Goal: Check status: Check status

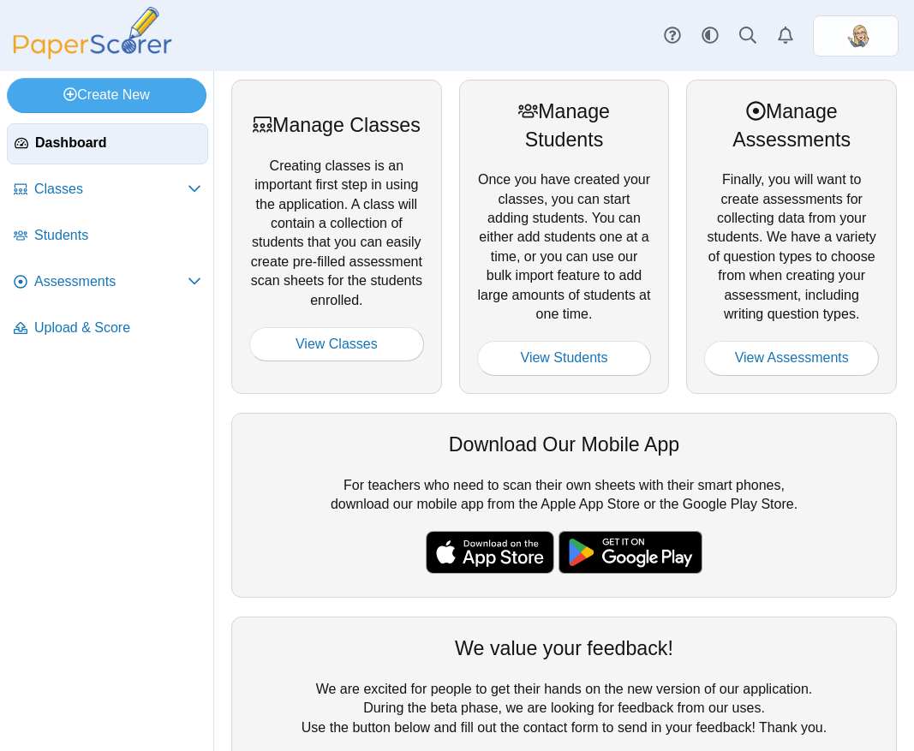
click at [370, 50] on div "Dashboard Classes Archived classes Students Assessments" at bounding box center [457, 35] width 914 height 71
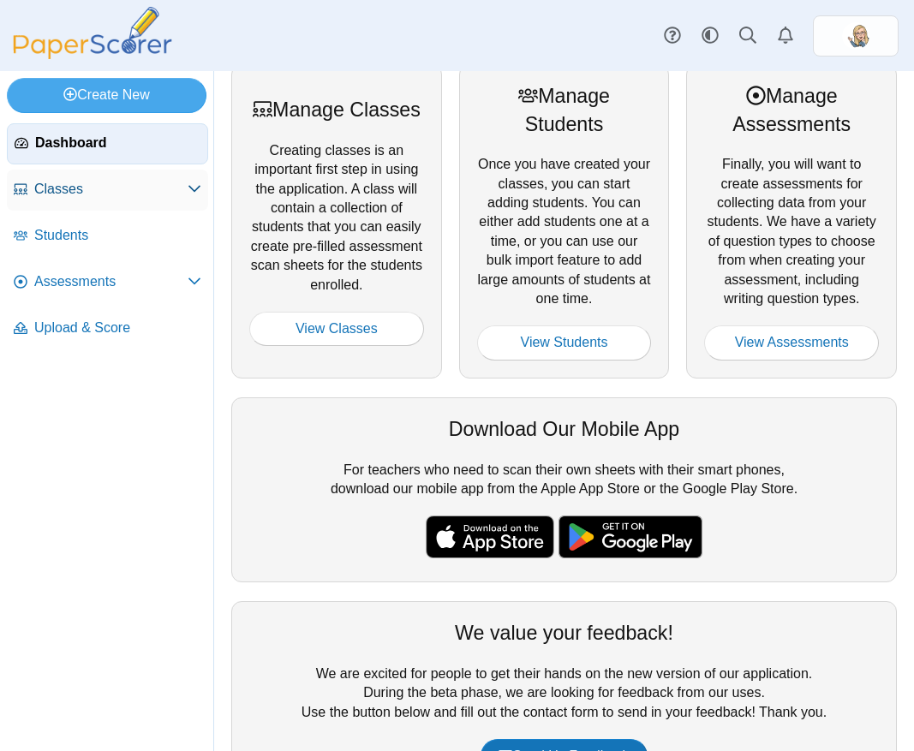
click at [105, 200] on link "Classes" at bounding box center [107, 190] width 201 height 41
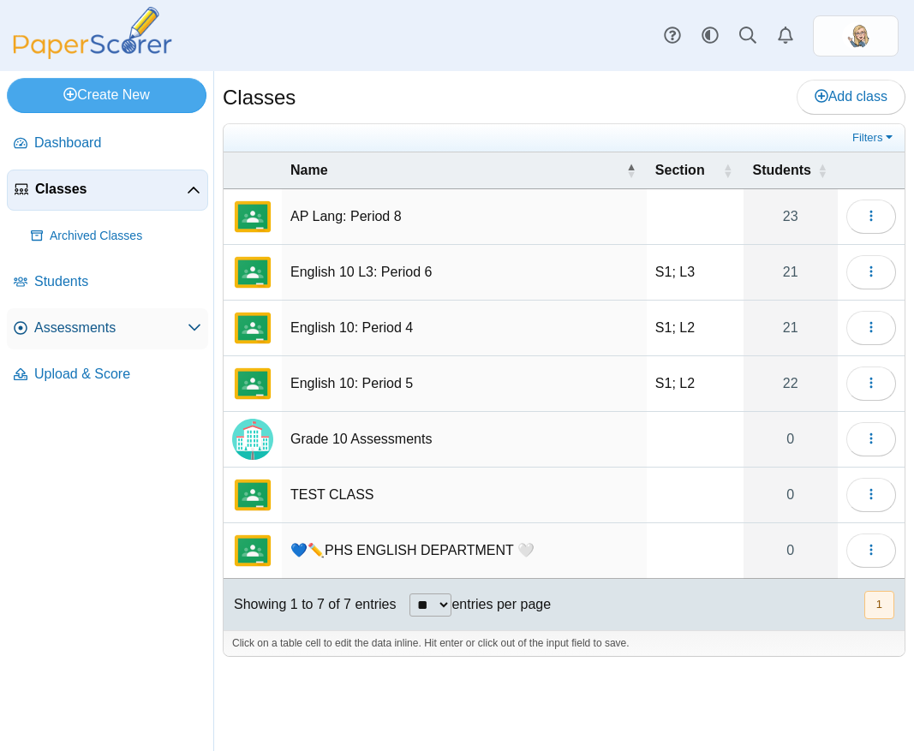
click at [76, 320] on span "Assessments" at bounding box center [110, 328] width 153 height 19
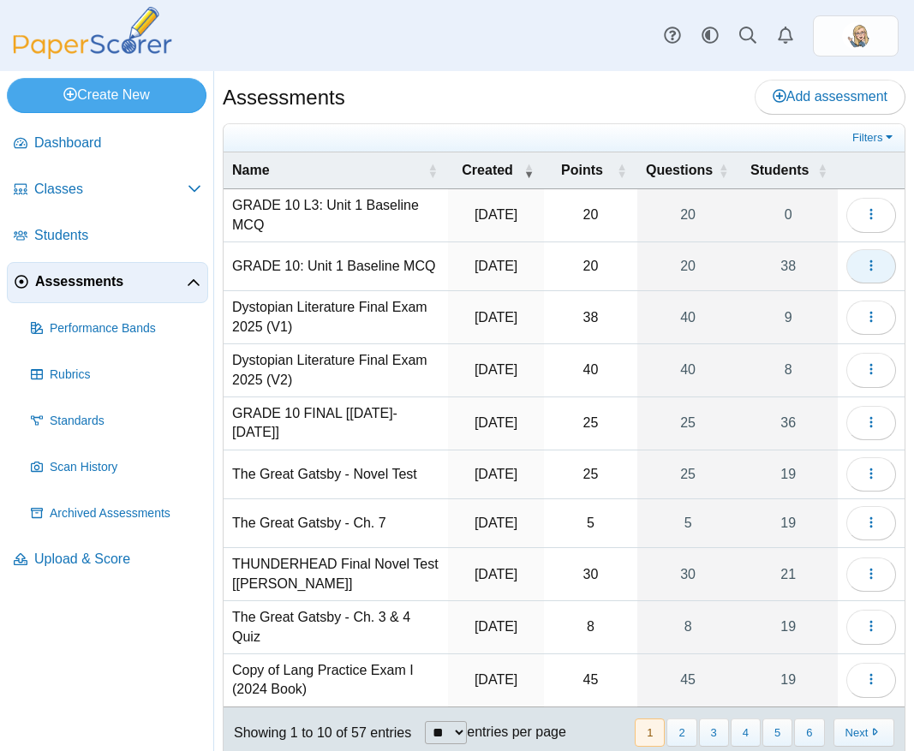
click at [864, 265] on icon "button" at bounding box center [871, 266] width 14 height 14
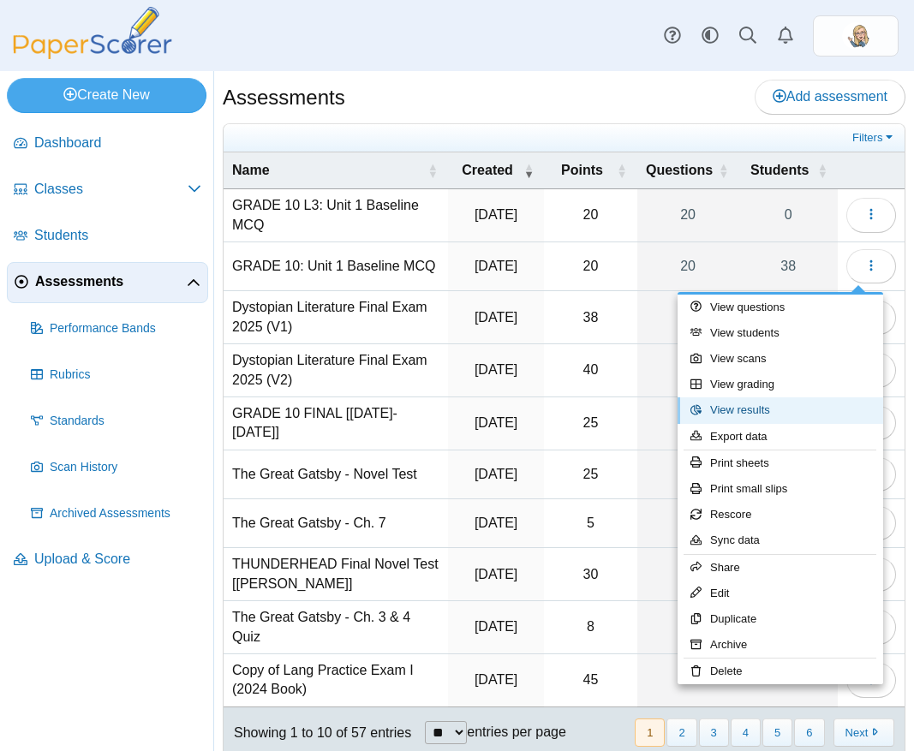
click at [754, 413] on link "View results" at bounding box center [780, 410] width 206 height 26
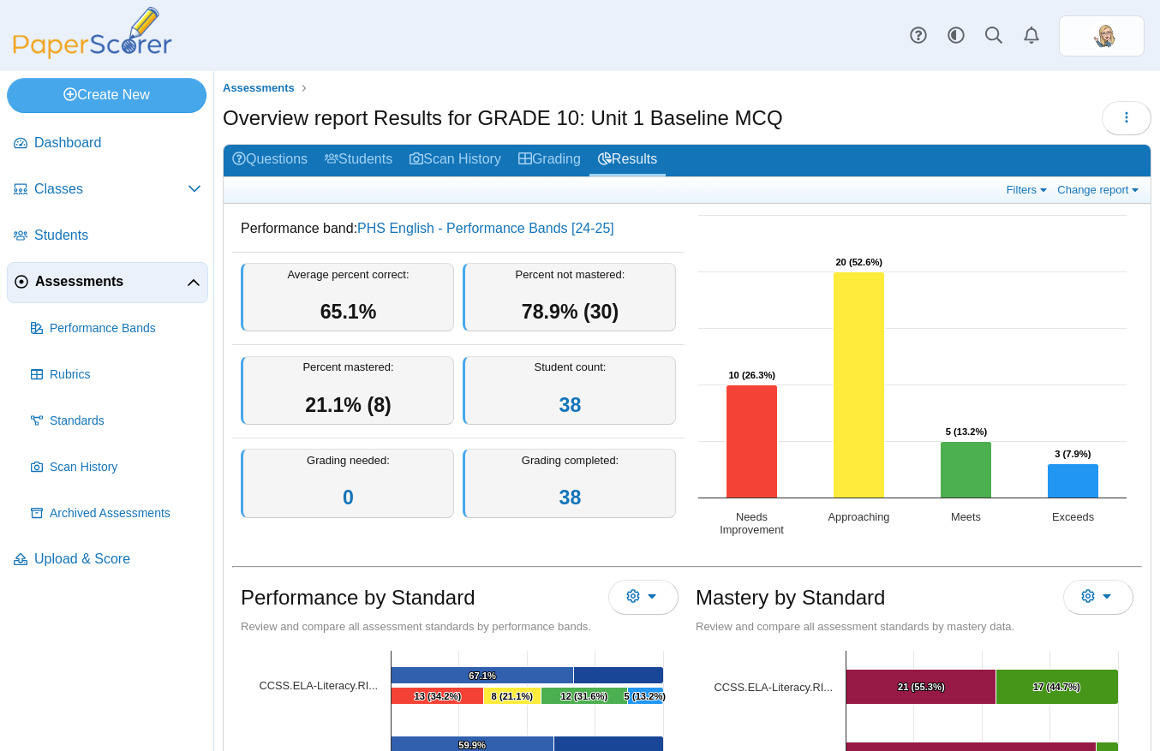
click at [908, 116] on div "Overview report Results for GRADE 10: Unit 1 Baseline MCQ Loading…" at bounding box center [687, 120] width 928 height 39
click at [854, 115] on div "Overview report Results for GRADE 10: Unit 1 Baseline MCQ Loading…" at bounding box center [687, 120] width 928 height 39
click at [240, 91] on span "Assessments" at bounding box center [259, 87] width 72 height 13
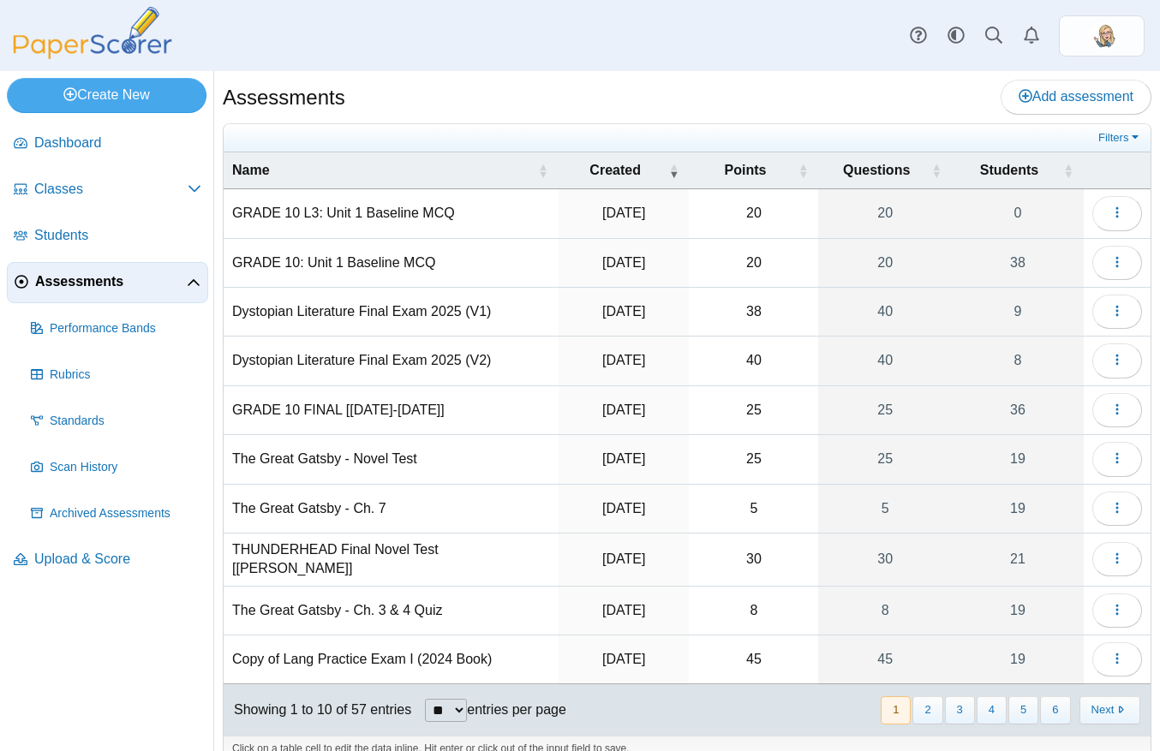
click at [822, 75] on div "Assessments Add assessment 20 0" at bounding box center [686, 411] width 945 height 680
click at [1112, 266] on button "button" at bounding box center [1117, 263] width 50 height 34
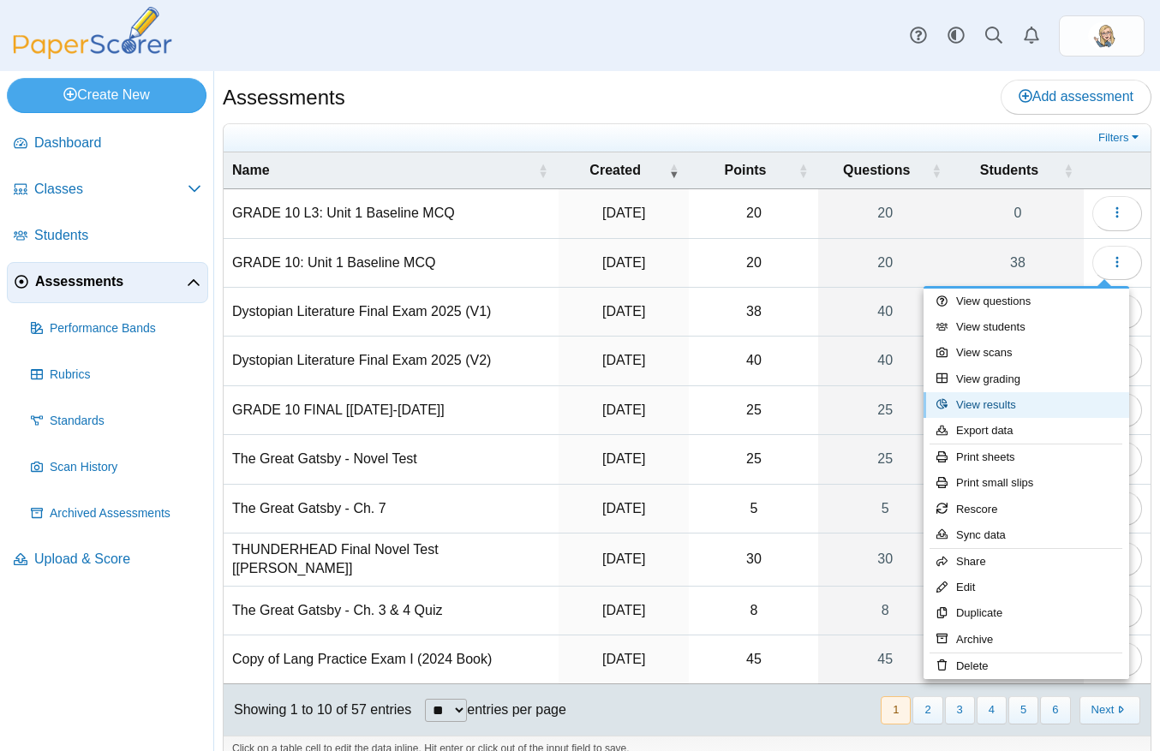
click at [1041, 402] on link "View results" at bounding box center [1026, 405] width 206 height 26
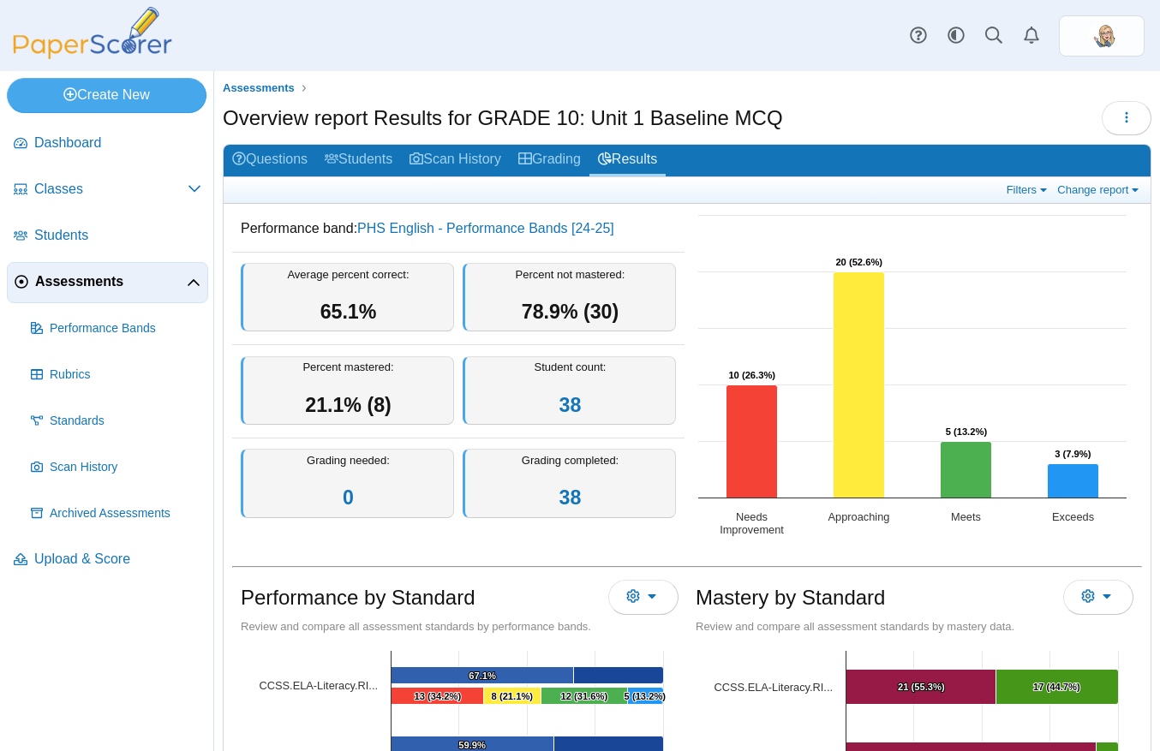
click at [874, 103] on div "Overview report Results for GRADE 10: Unit 1 Baseline MCQ Loading…" at bounding box center [687, 120] width 928 height 39
click at [1126, 233] on rect "Interactive chart" at bounding box center [911, 377] width 445 height 343
click at [1121, 238] on rect "Interactive chart" at bounding box center [911, 377] width 445 height 343
click at [833, 115] on div "Overview report Results for GRADE 10: Unit 1 Baseline MCQ Loading…" at bounding box center [687, 120] width 928 height 39
click at [321, 83] on ul "Assessments" at bounding box center [687, 88] width 928 height 17
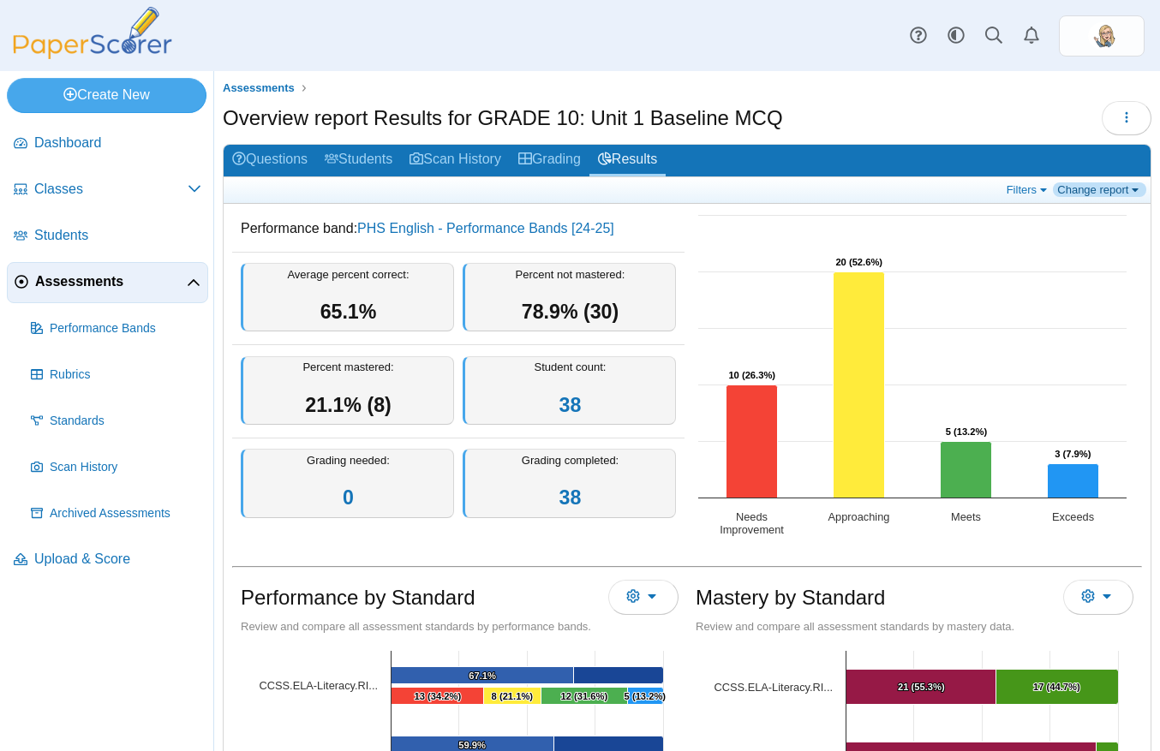
click at [1090, 188] on link "Change report" at bounding box center [1098, 189] width 93 height 15
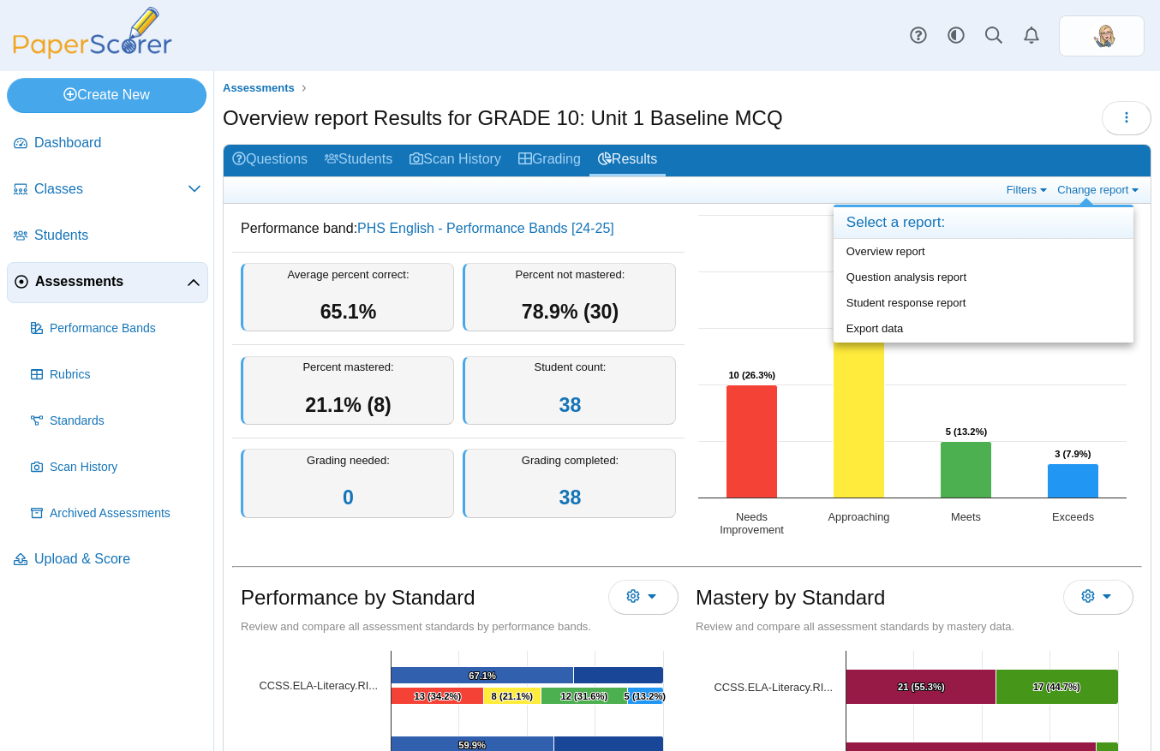
click at [981, 106] on div "Overview report Results for GRADE 10: Unit 1 Baseline MCQ Loading…" at bounding box center [687, 120] width 928 height 39
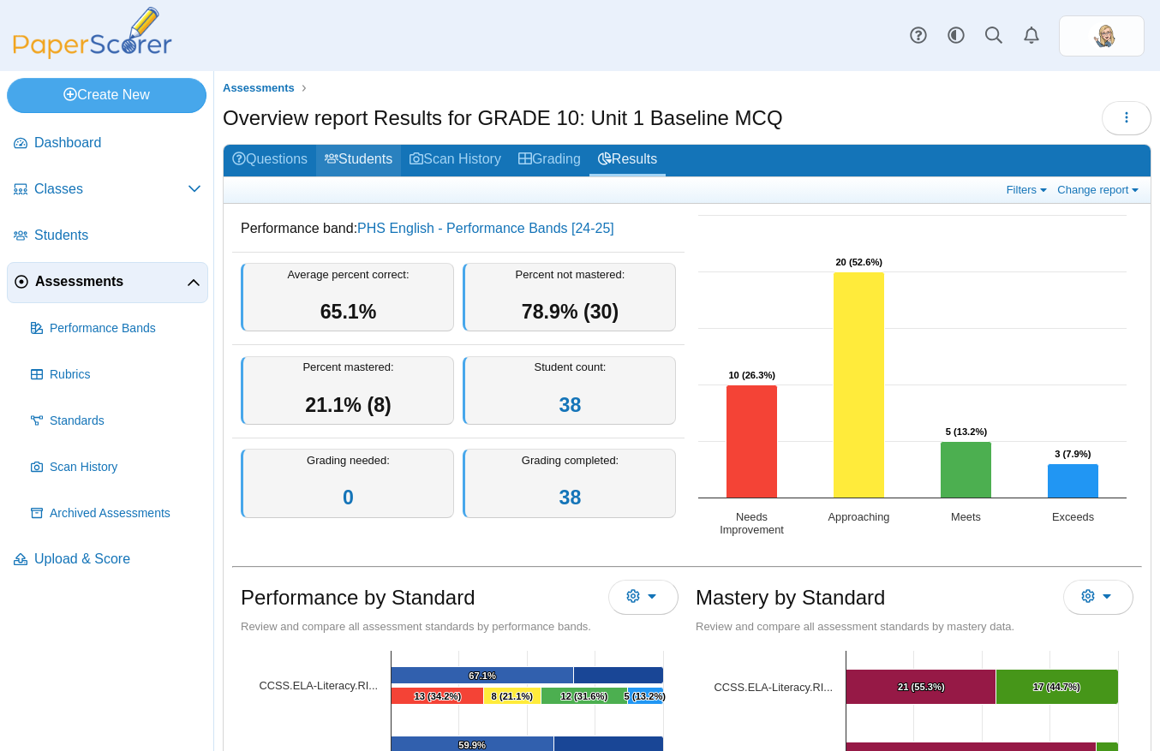
click at [374, 158] on link "Students" at bounding box center [358, 161] width 85 height 32
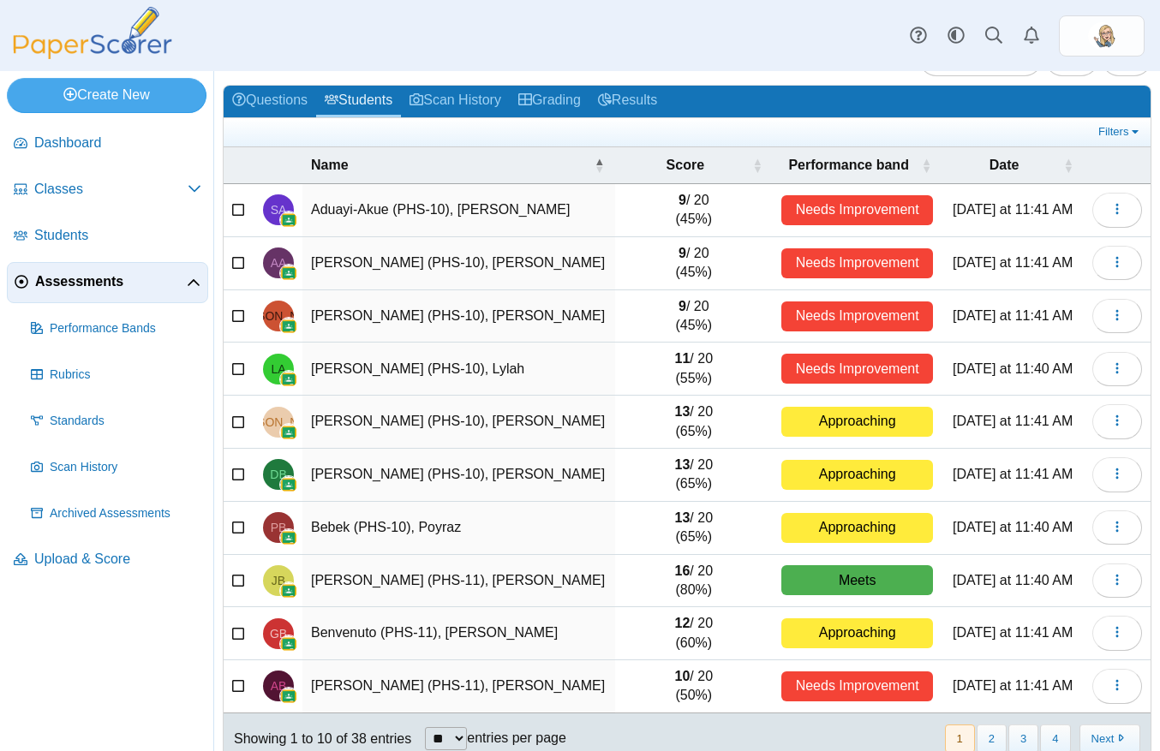
scroll to position [95, 0]
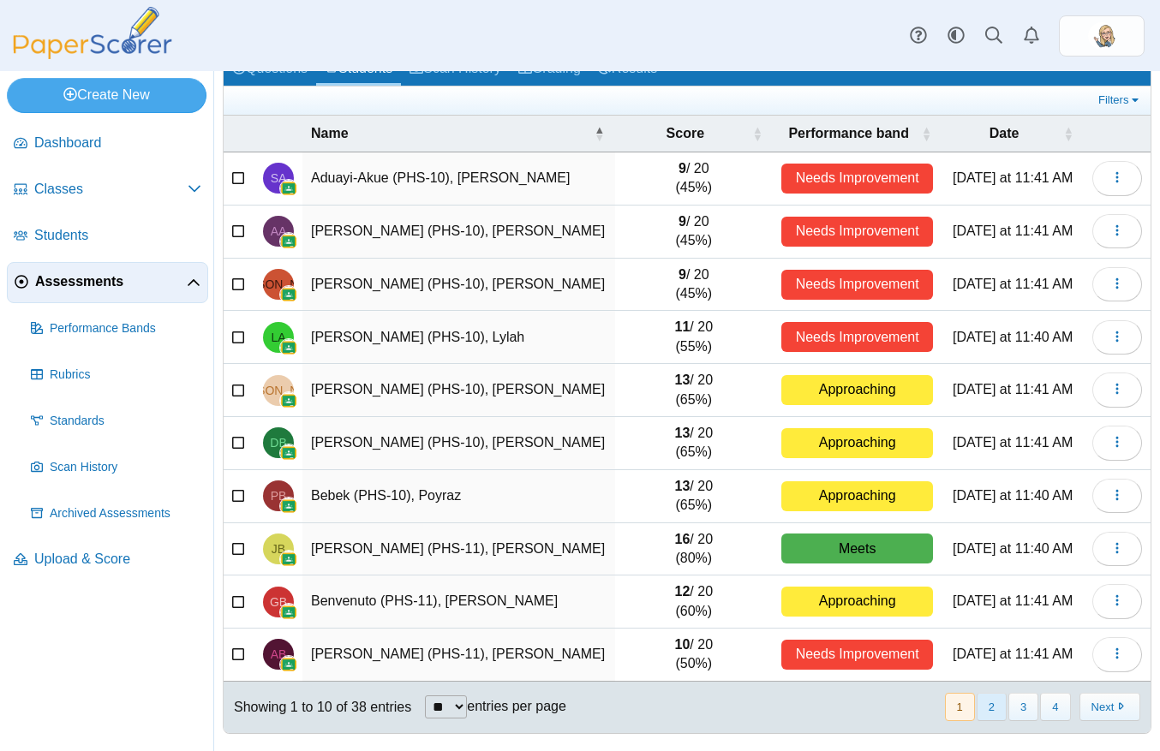
click at [979, 700] on button "2" at bounding box center [991, 707] width 30 height 28
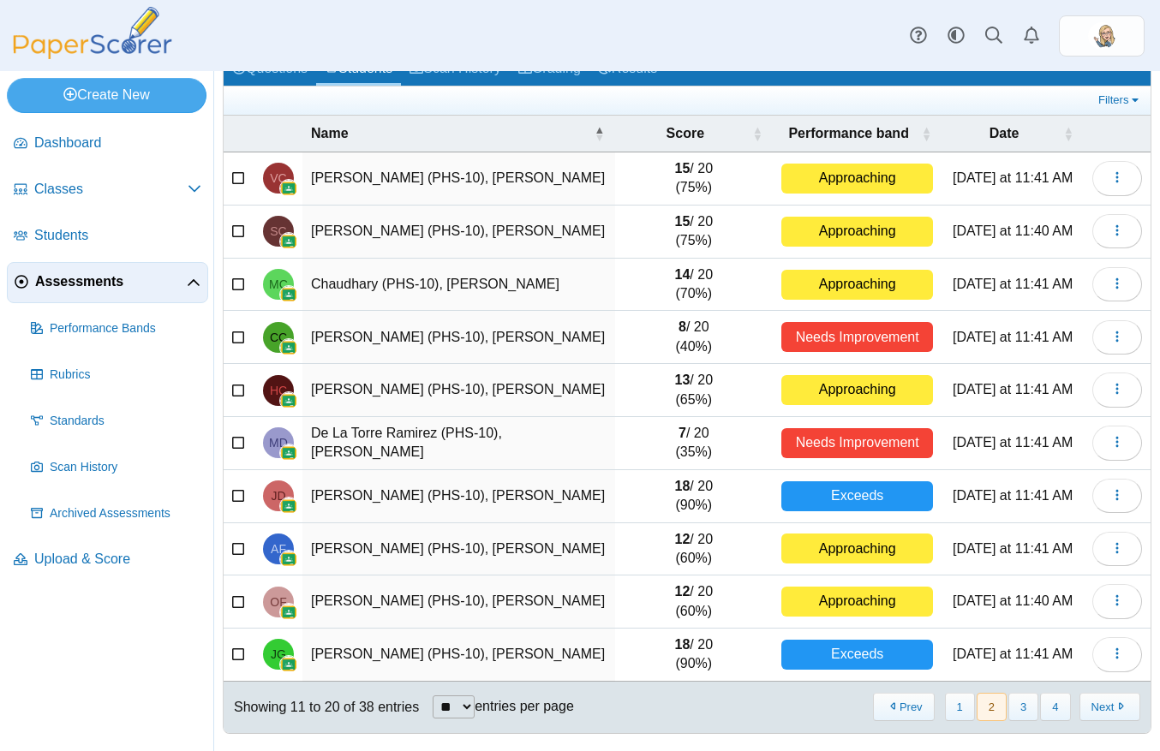
click at [328, 97] on ul at bounding box center [662, 100] width 861 height 17
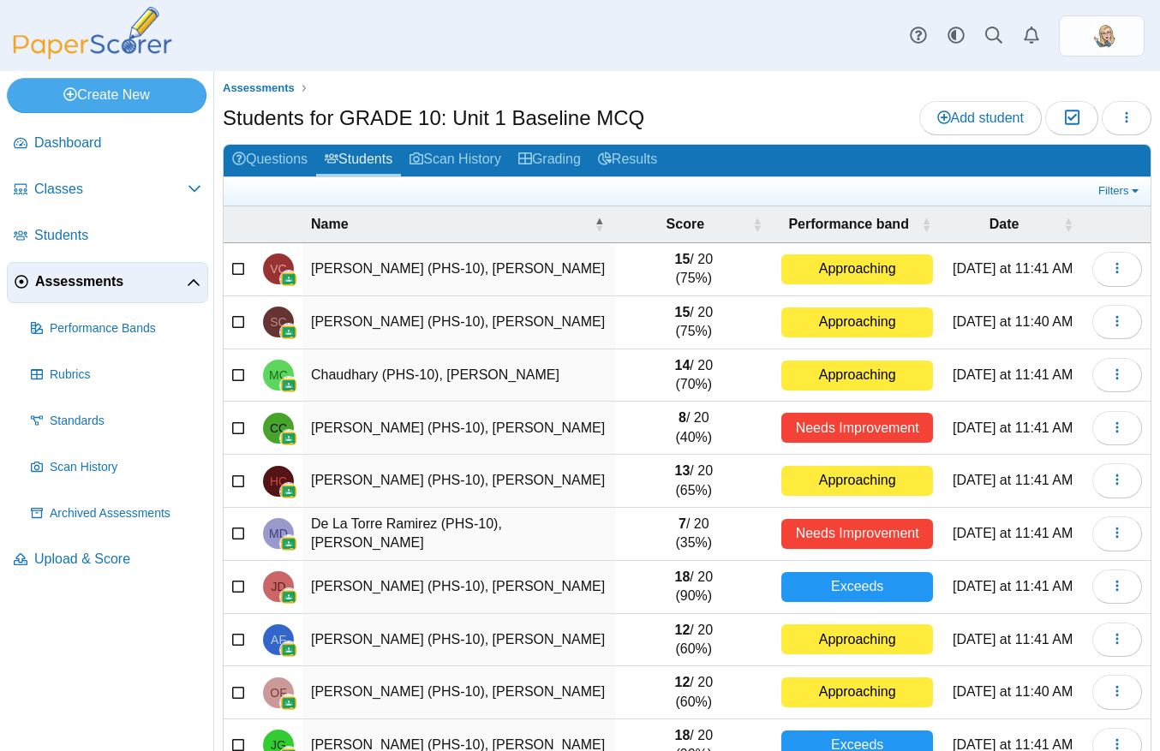
click at [337, 58] on div "Dashboard Classes Archived classes Students Assessments" at bounding box center [580, 35] width 1160 height 71
click at [549, 425] on td "Clifford (PHS-10), Carson" at bounding box center [458, 428] width 313 height 53
click at [271, 81] on span "Assessments" at bounding box center [259, 87] width 72 height 13
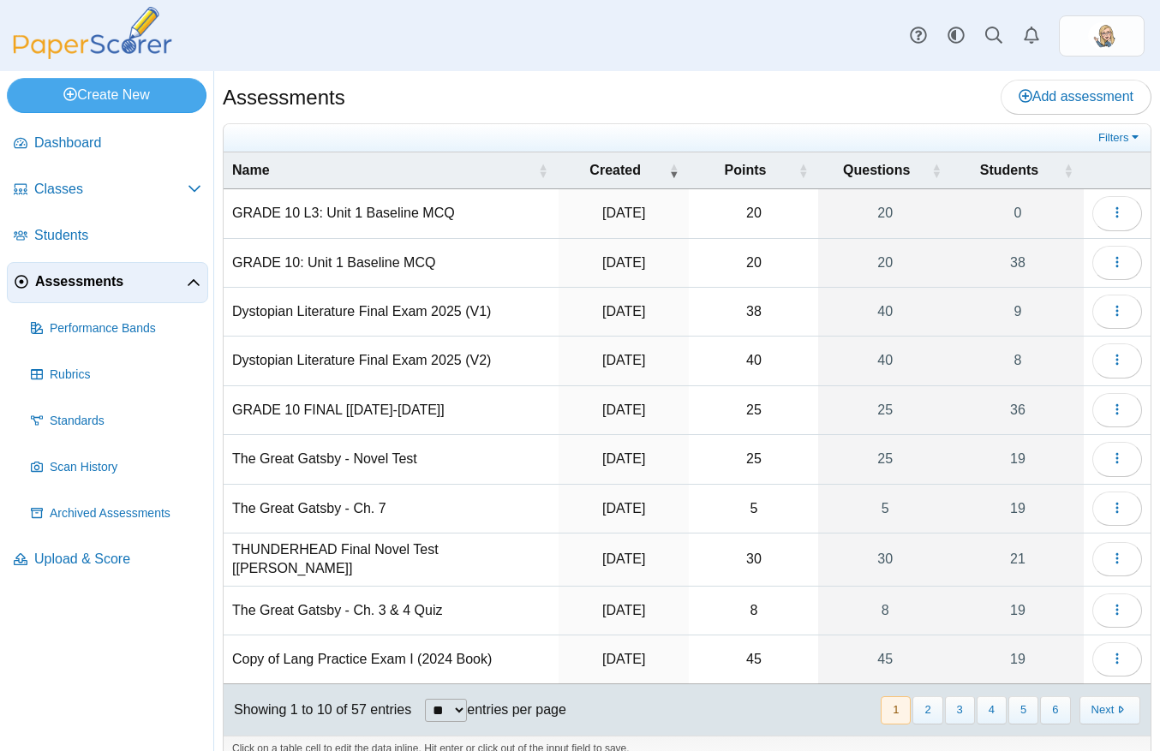
click at [780, 98] on div "Assessments Add assessment" at bounding box center [687, 99] width 928 height 39
click at [746, 259] on td "20" at bounding box center [753, 263] width 129 height 49
click at [681, 28] on div "Dashboard Classes Archived classes Students Assessments" at bounding box center [580, 35] width 1160 height 71
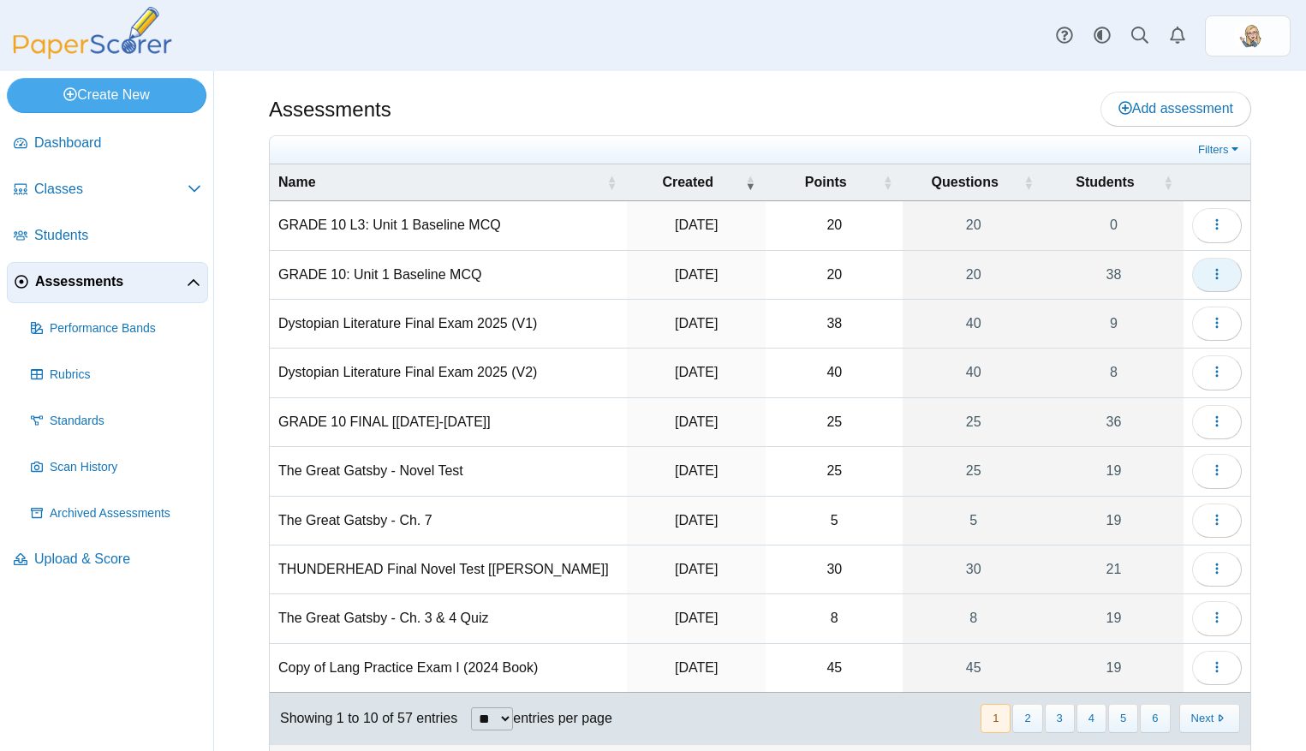
click at [1159, 271] on button "button" at bounding box center [1217, 275] width 50 height 34
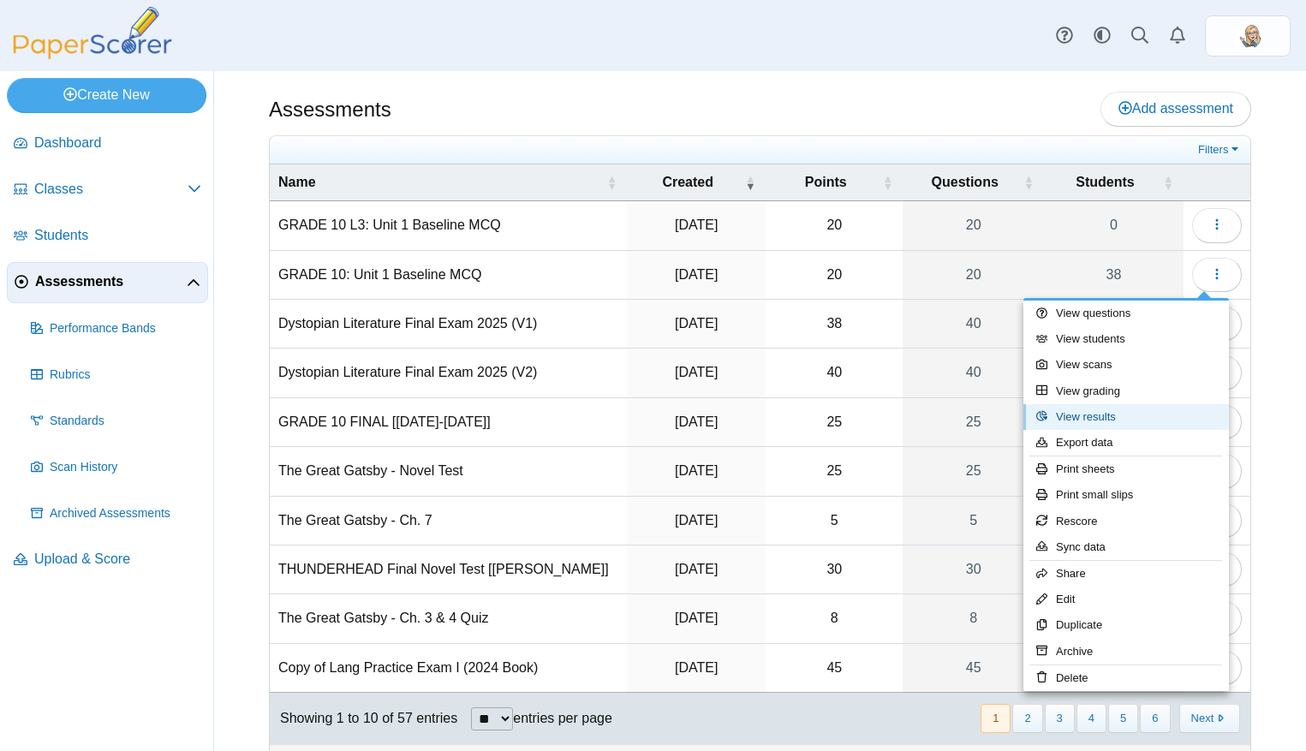
click at [1141, 410] on link "View results" at bounding box center [1126, 417] width 206 height 26
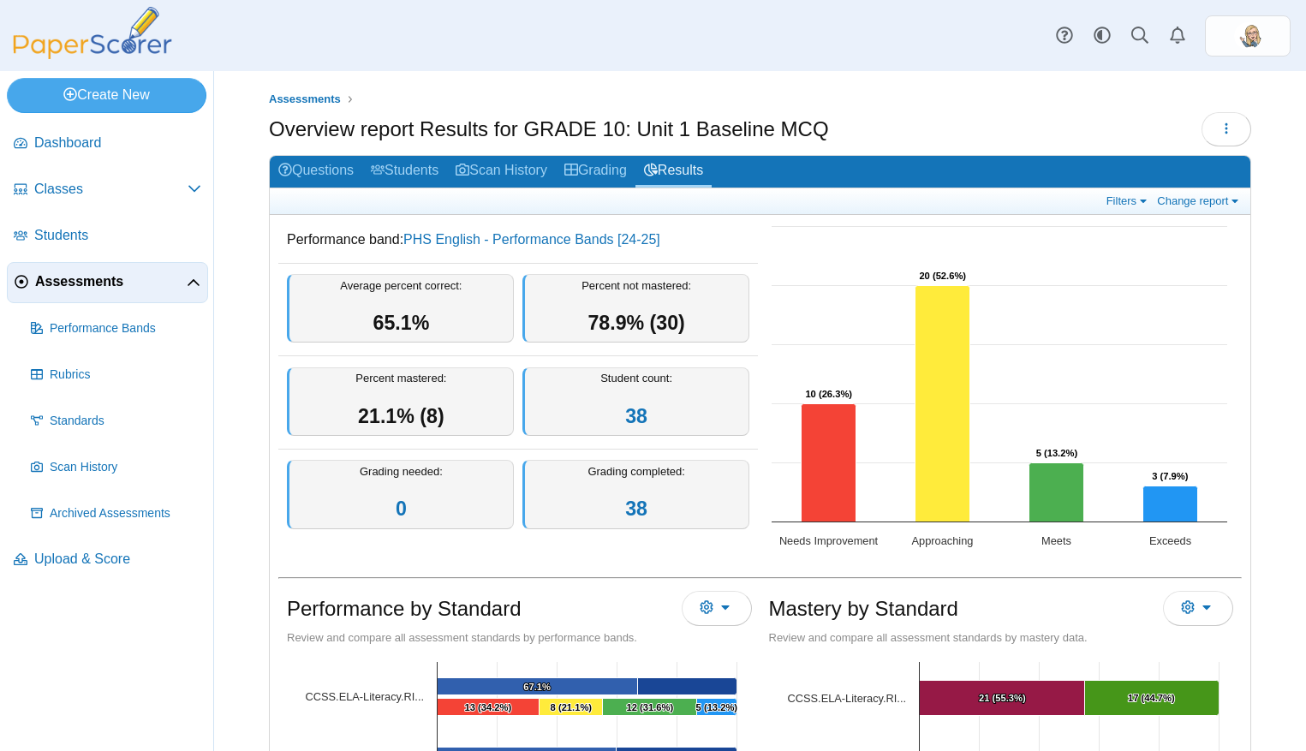
scroll to position [27, 0]
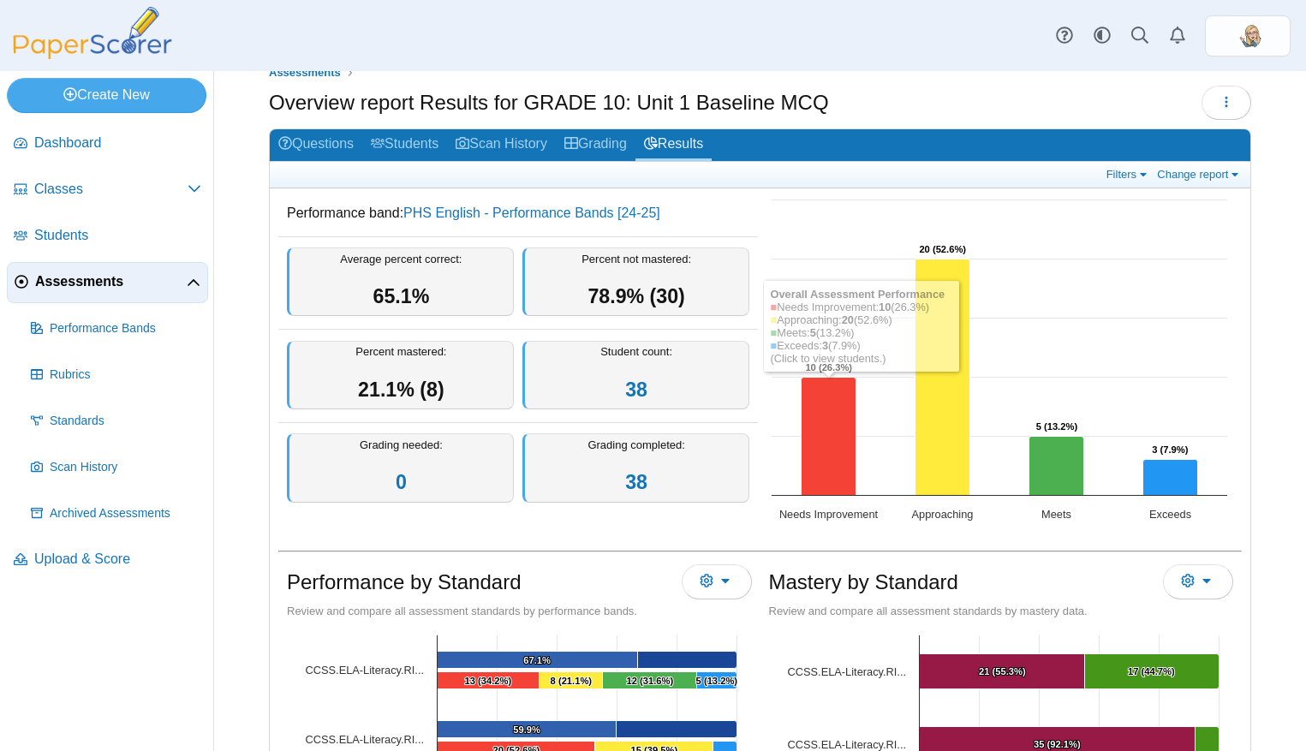
click at [1249, 407] on div "Assessments Overview report Results for GRADE 10: Unit 1 Baseline MCQ Loading… 0" at bounding box center [760, 384] width 1092 height 680
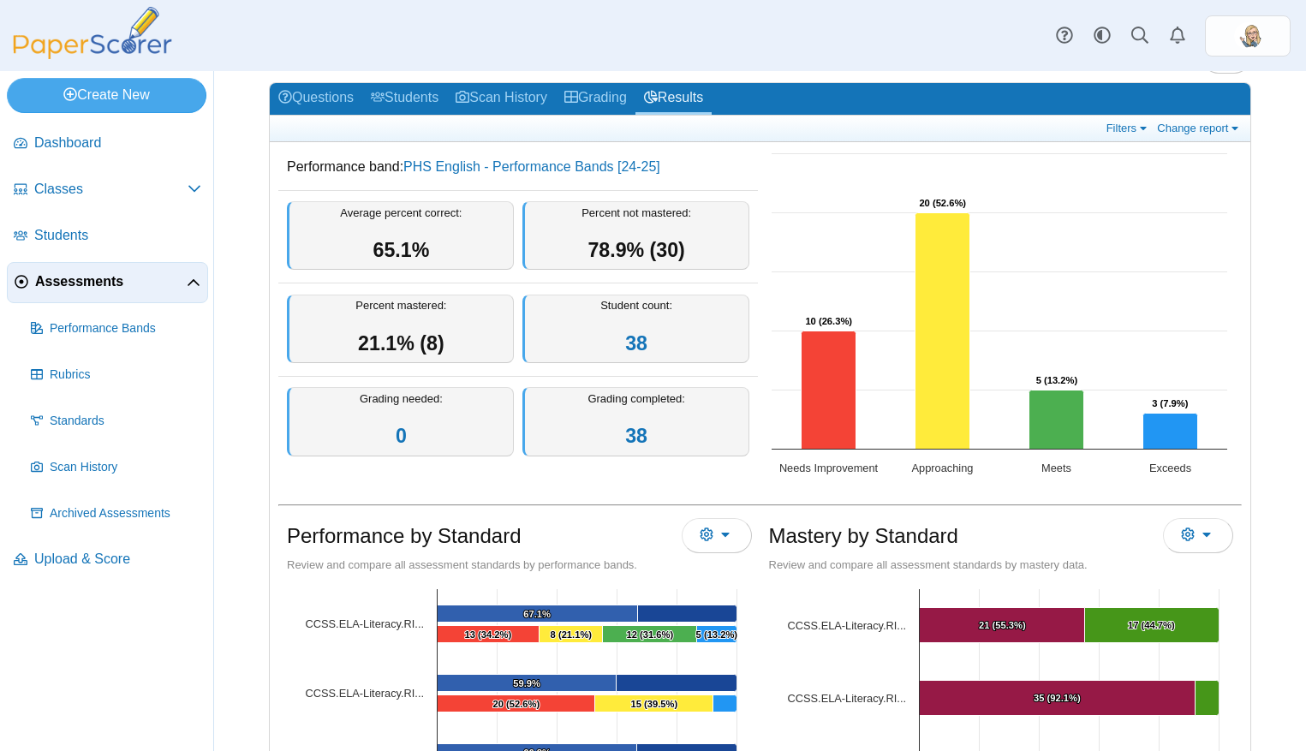
scroll to position [71, 0]
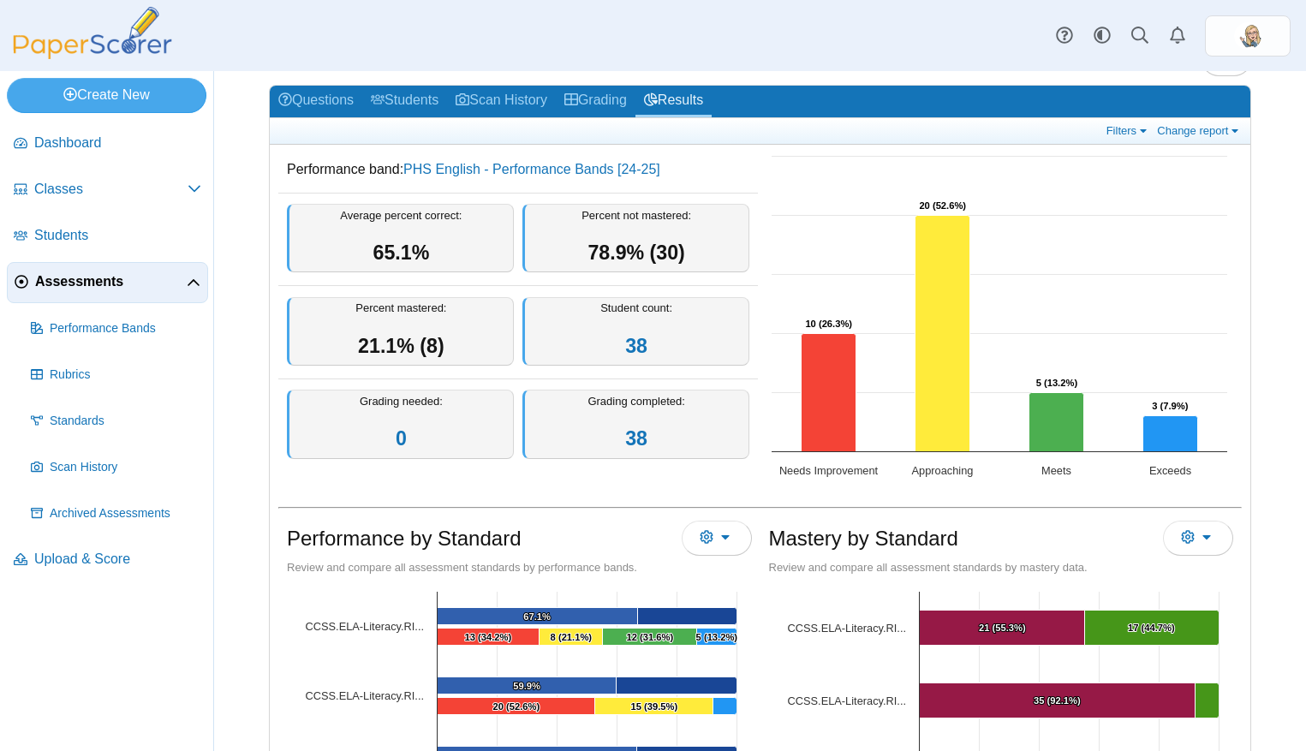
click at [803, 157] on rect "Interactive chart" at bounding box center [999, 318] width 473 height 343
click at [583, 162] on link "PHS English - Performance Bands [24-25]" at bounding box center [531, 169] width 257 height 15
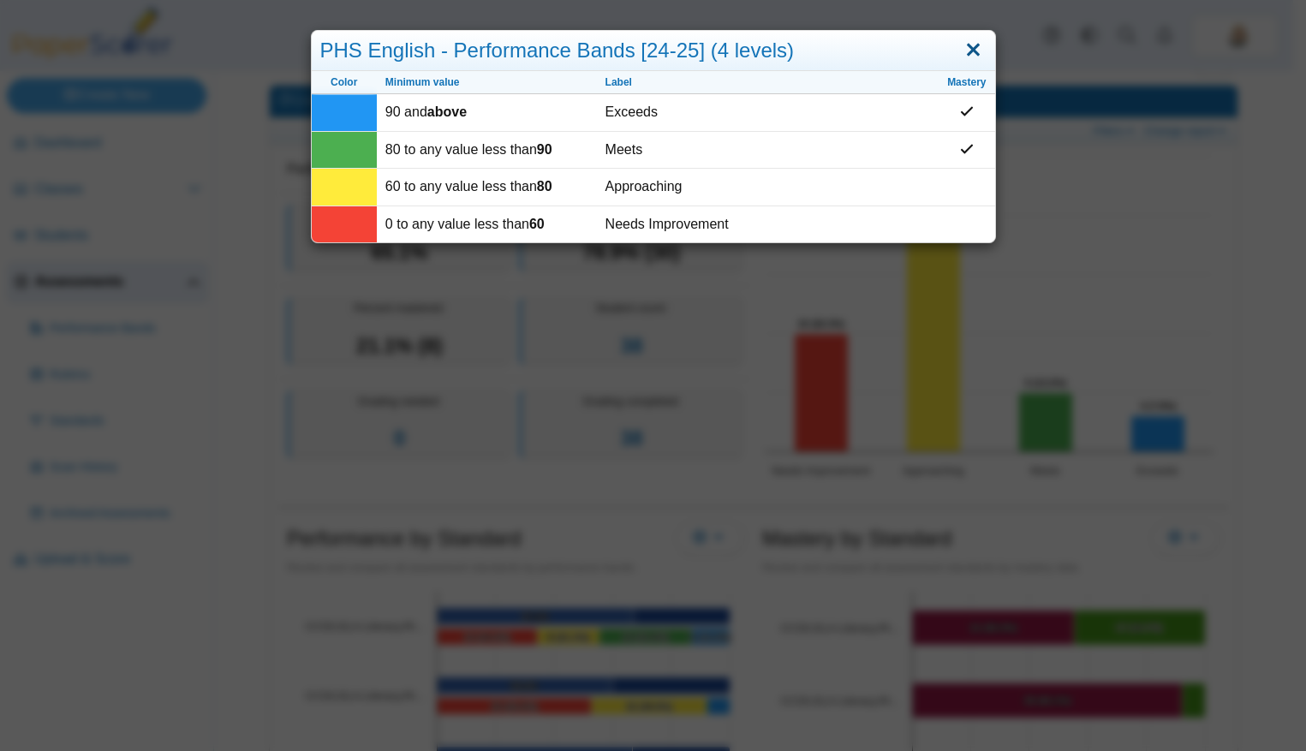
click at [975, 57] on link "Close" at bounding box center [973, 50] width 27 height 29
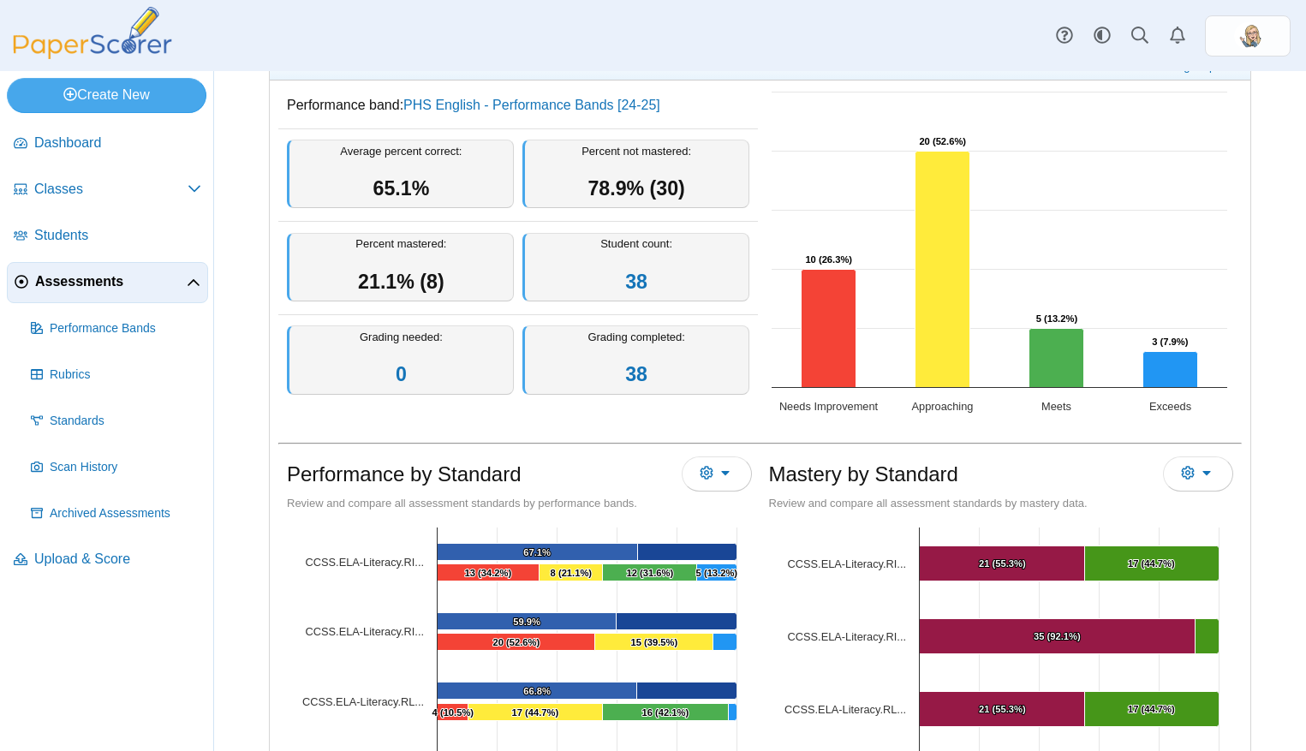
scroll to position [134, 0]
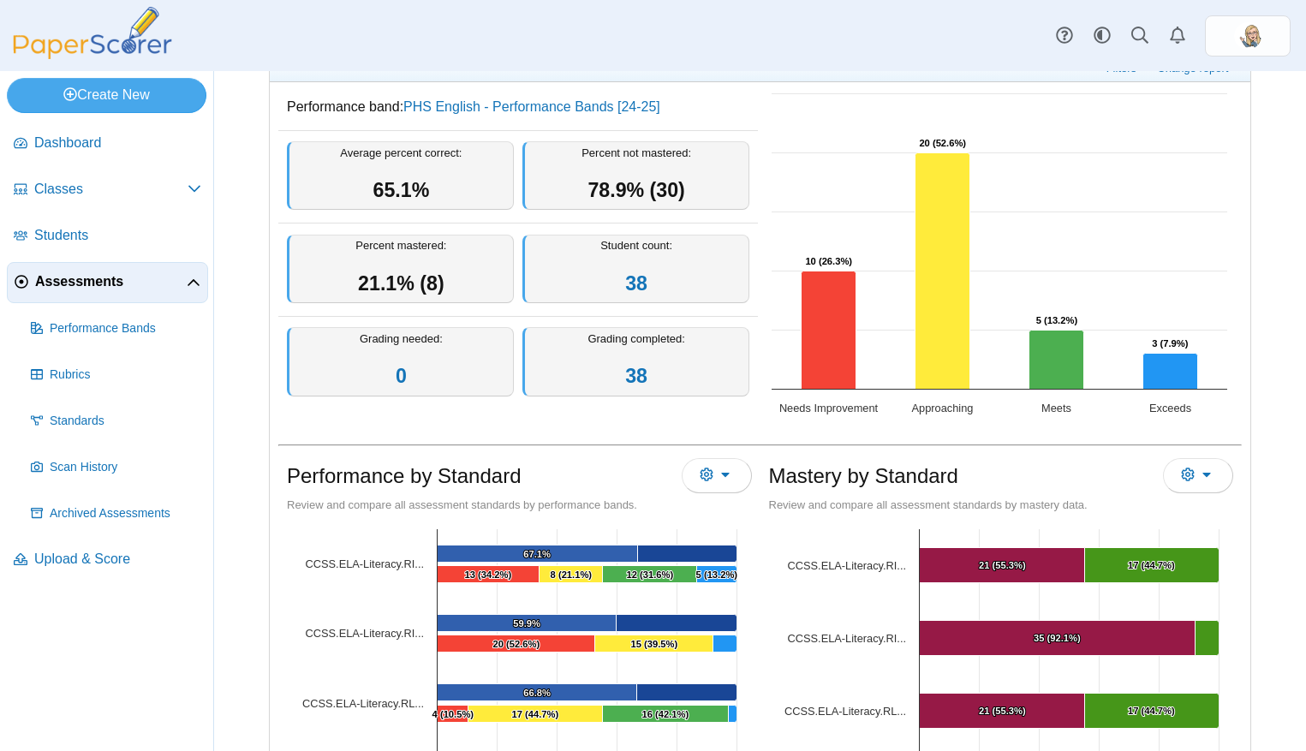
drag, startPoint x: 699, startPoint y: 182, endPoint x: 576, endPoint y: 153, distance: 125.9
click at [576, 153] on div "Percent not mastered: 78.9% (30)" at bounding box center [635, 175] width 227 height 69
drag, startPoint x: 465, startPoint y: 282, endPoint x: 341, endPoint y: 253, distance: 127.5
click at [341, 253] on div "Percent mastered: 21.1% (8)" at bounding box center [400, 269] width 227 height 69
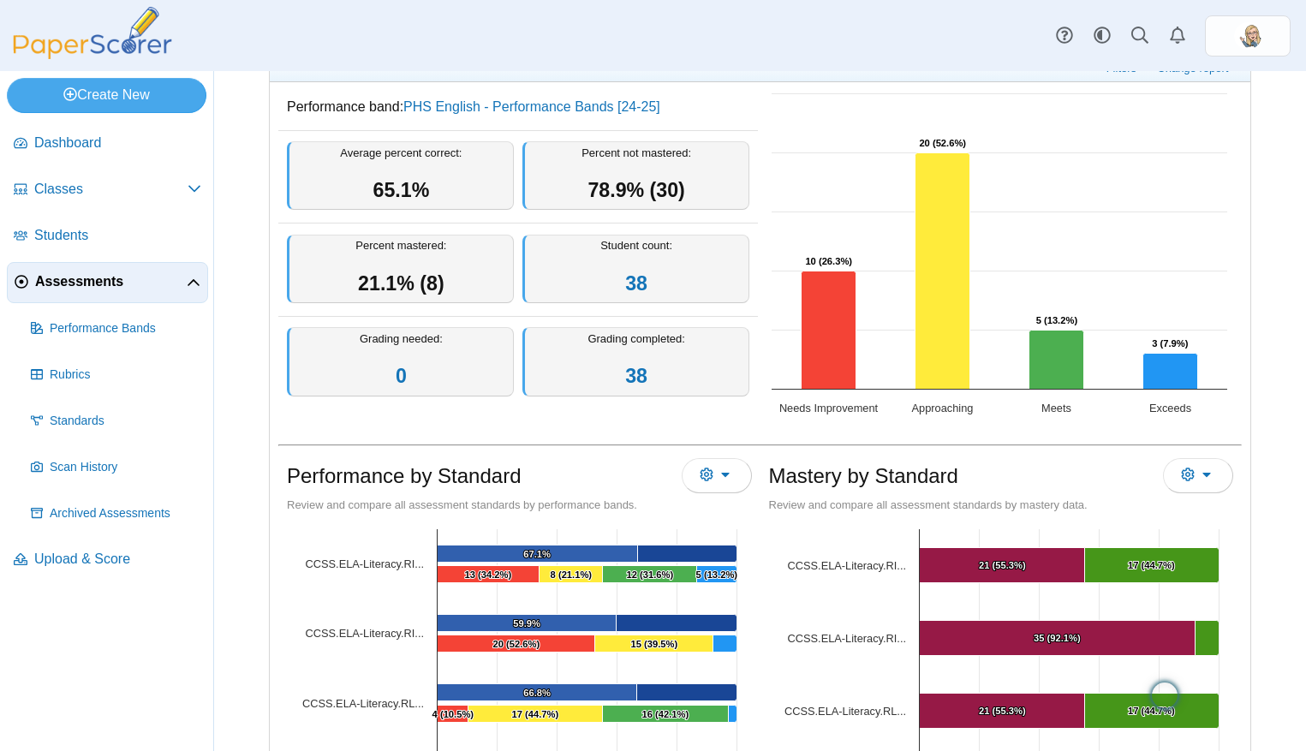
click at [341, 253] on div "Percent mastered: 21.1% (8)" at bounding box center [400, 269] width 227 height 69
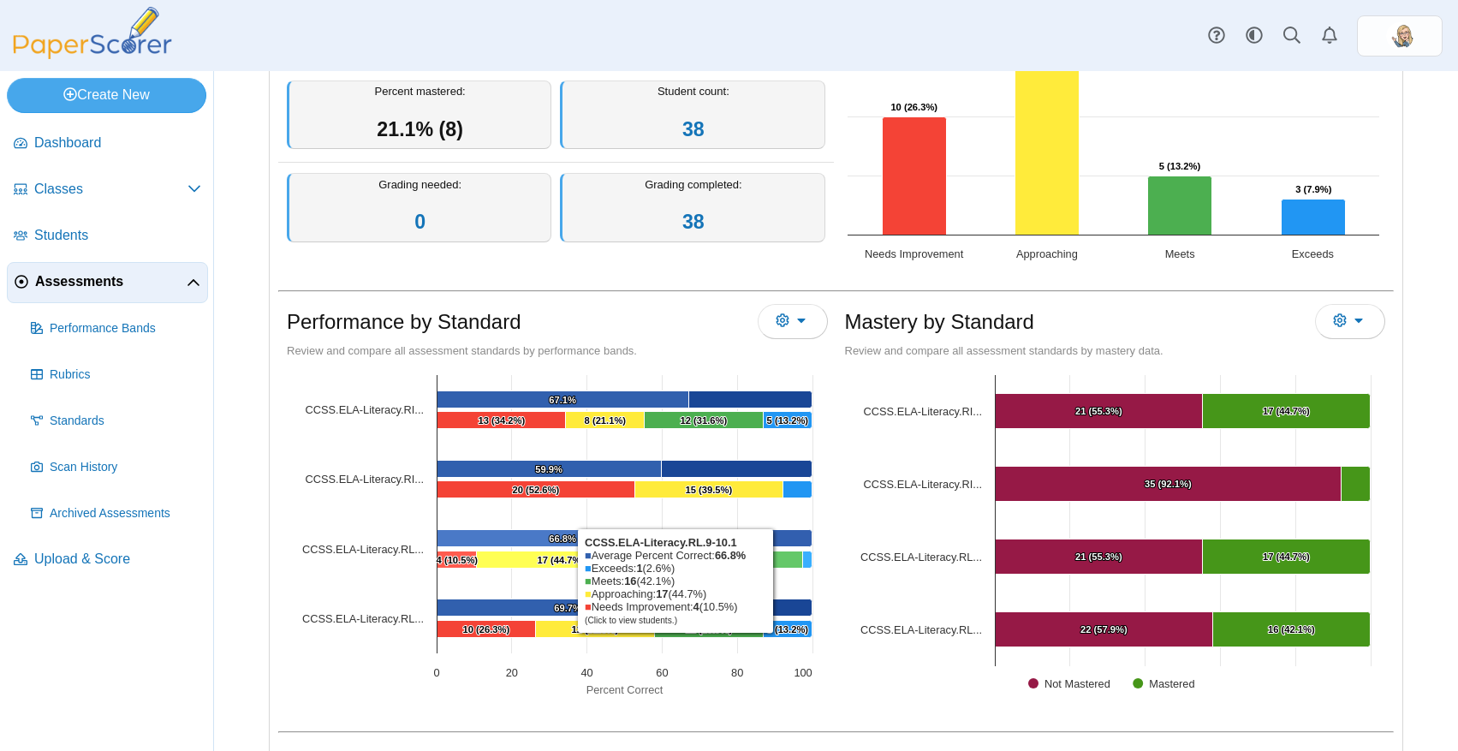
scroll to position [289, 0]
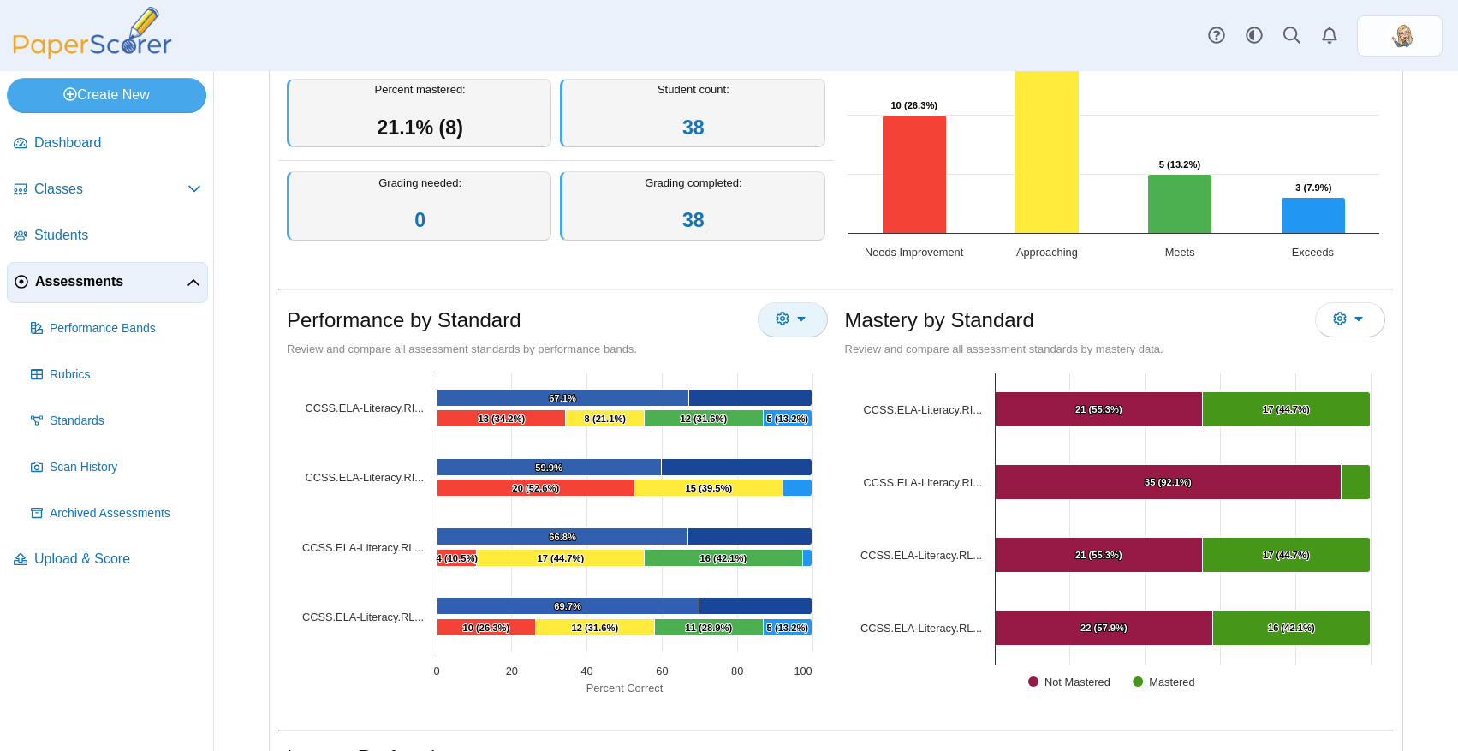
click at [782, 325] on icon "More options" at bounding box center [783, 319] width 14 height 14
click at [838, 294] on div "Performance by Standard Review and compare all assessment standards by performa…" at bounding box center [836, 497] width 1133 height 441
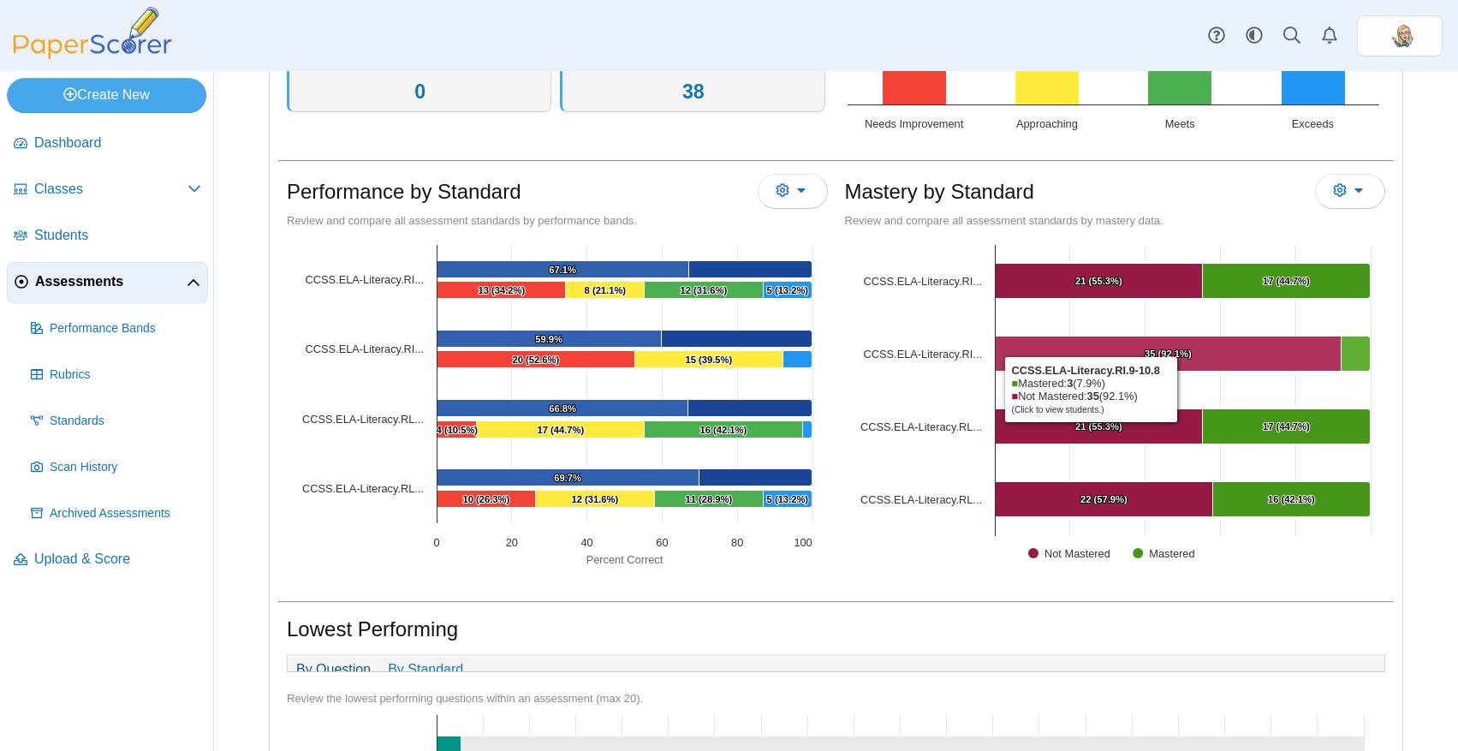
scroll to position [423, 0]
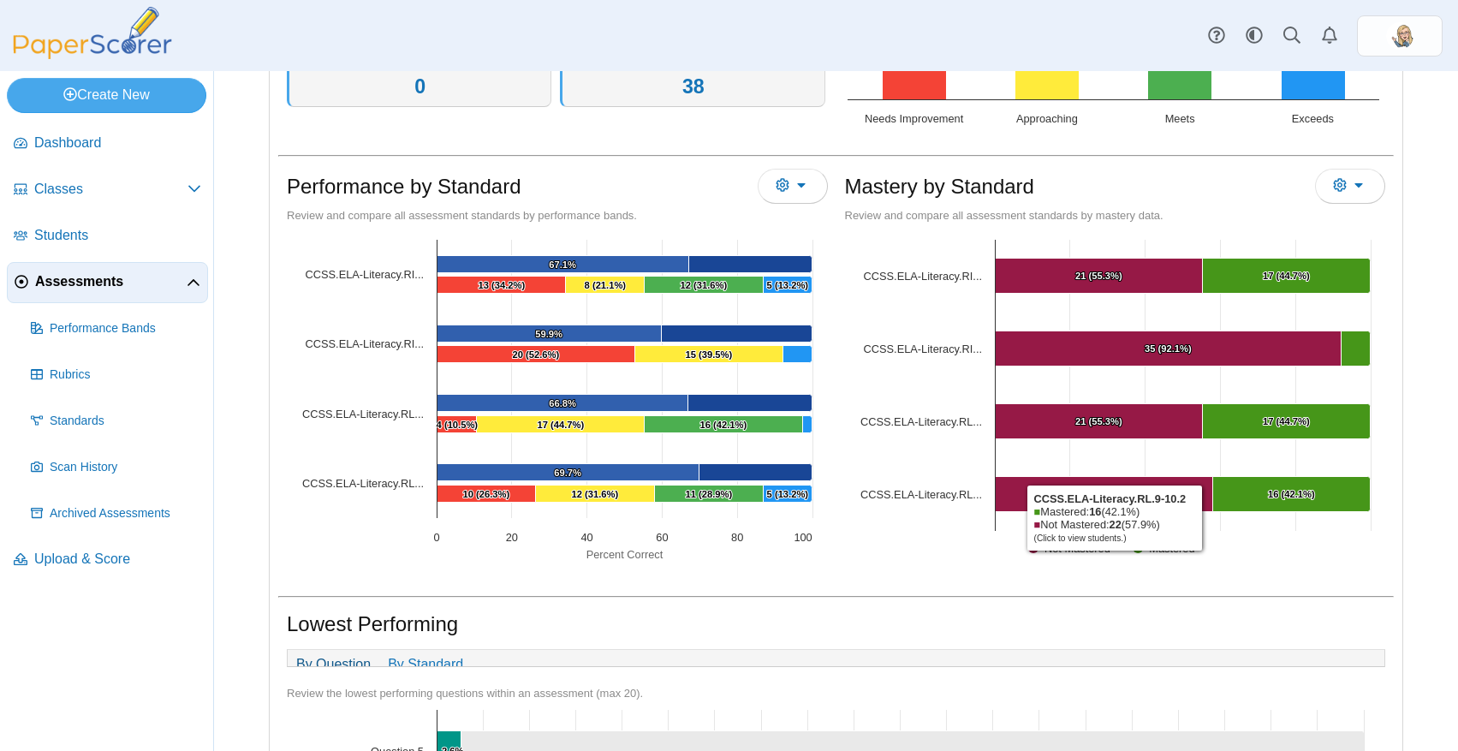
click at [791, 575] on div "Chart Bar chart with 6 data series. View as data table, Chart The chart has 1 X…" at bounding box center [557, 404] width 558 height 350
click at [748, 607] on div "Lowest Performing" at bounding box center [836, 624] width 1116 height 39
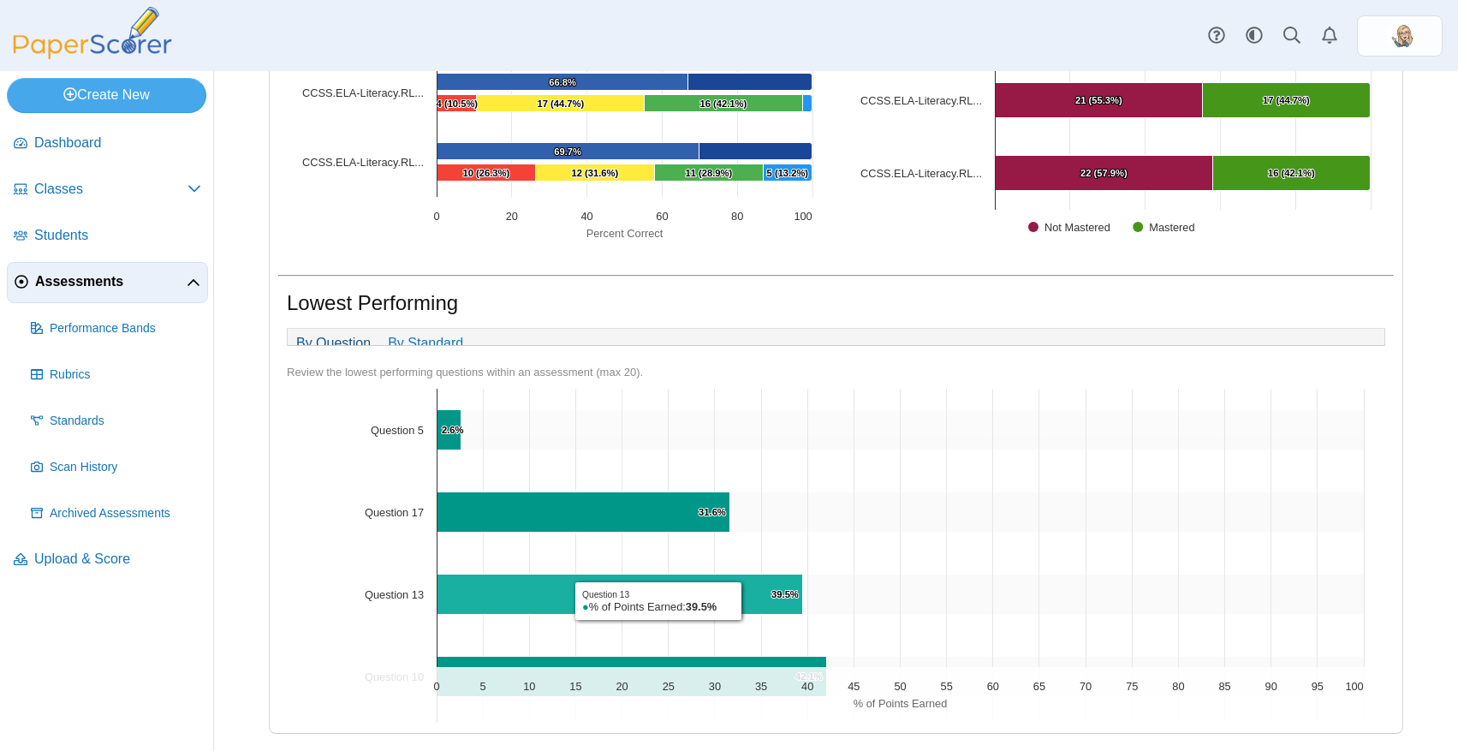
scroll to position [0, 0]
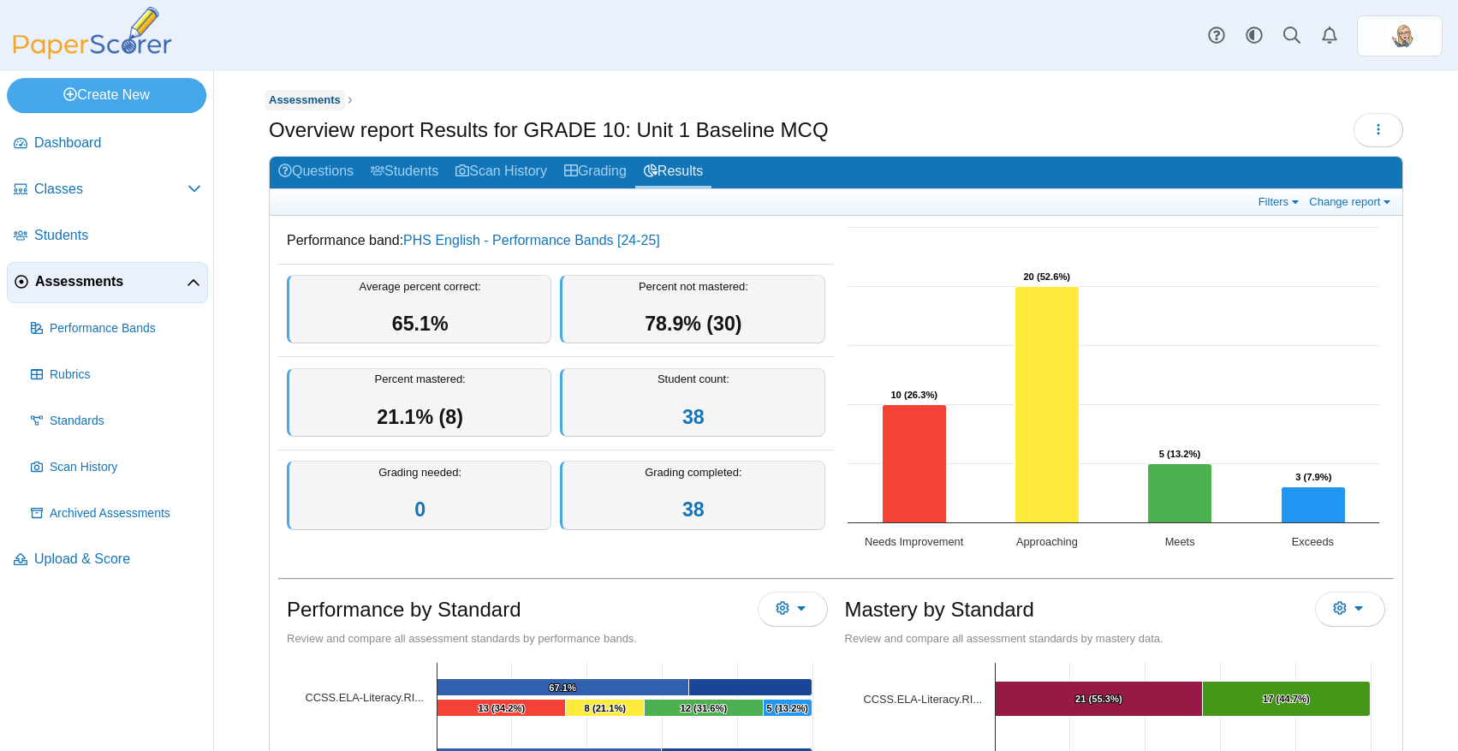
click at [277, 102] on span "Assessments" at bounding box center [305, 99] width 72 height 13
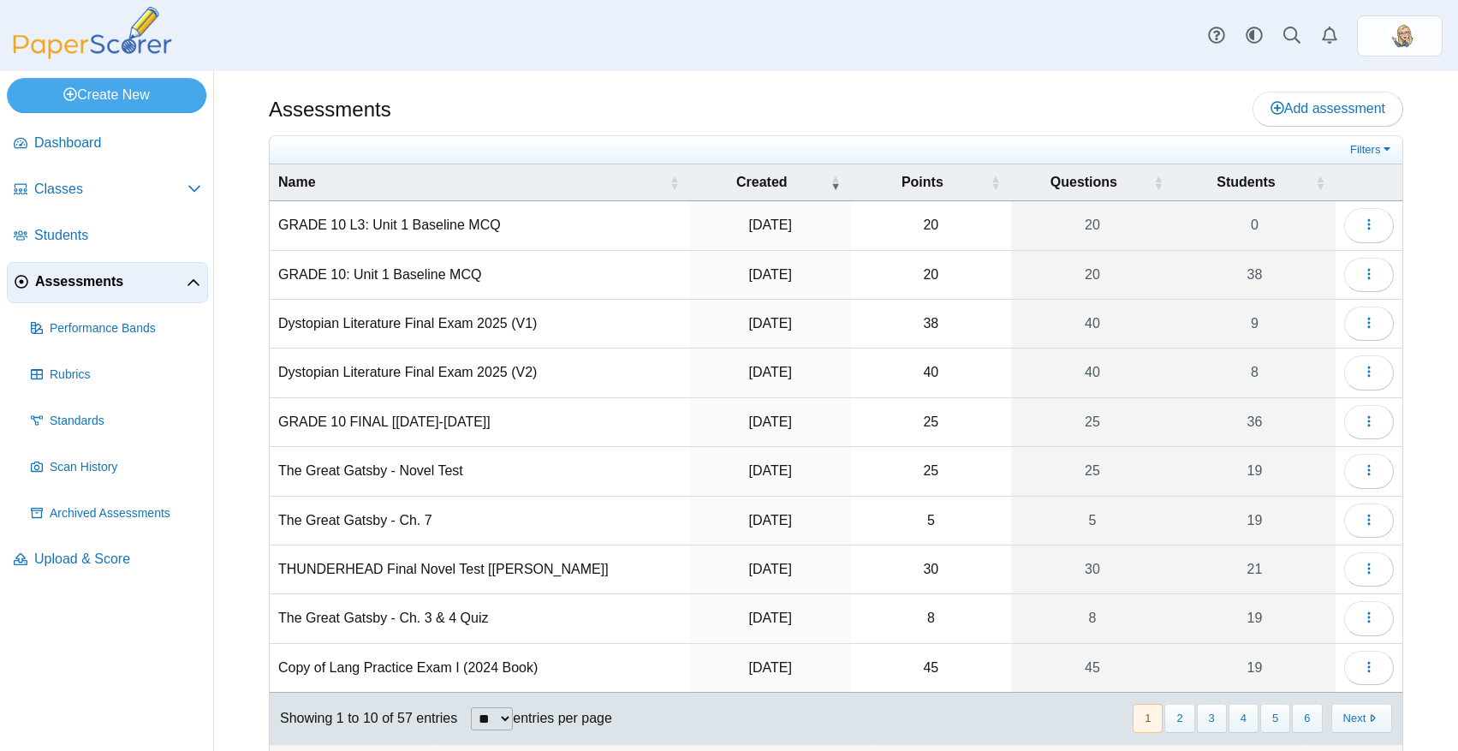
click at [497, 112] on div "Assessments Add assessment" at bounding box center [836, 111] width 1135 height 39
click at [1362, 281] on span "button" at bounding box center [1369, 274] width 14 height 15
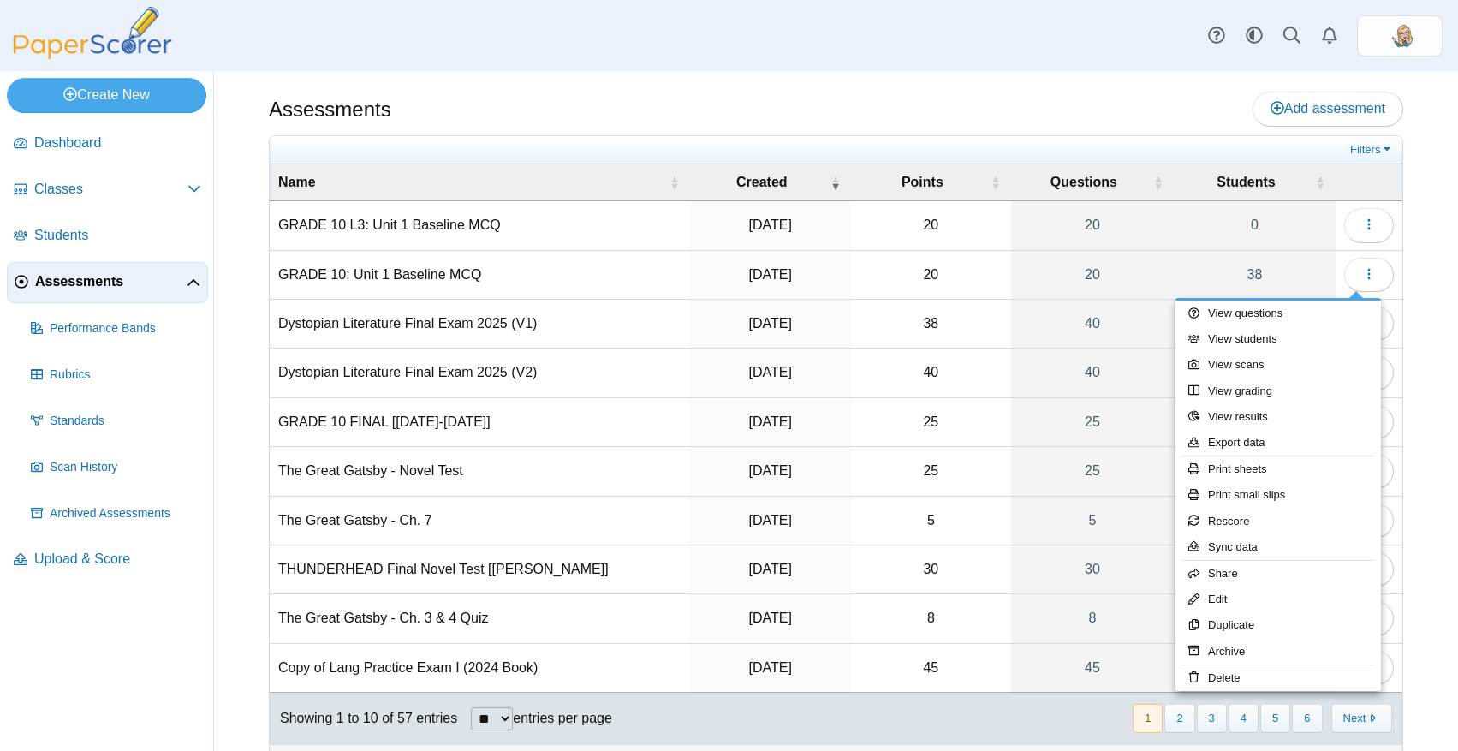
click at [608, 85] on div "Assessments Add assessment 20 0" at bounding box center [836, 411] width 1244 height 680
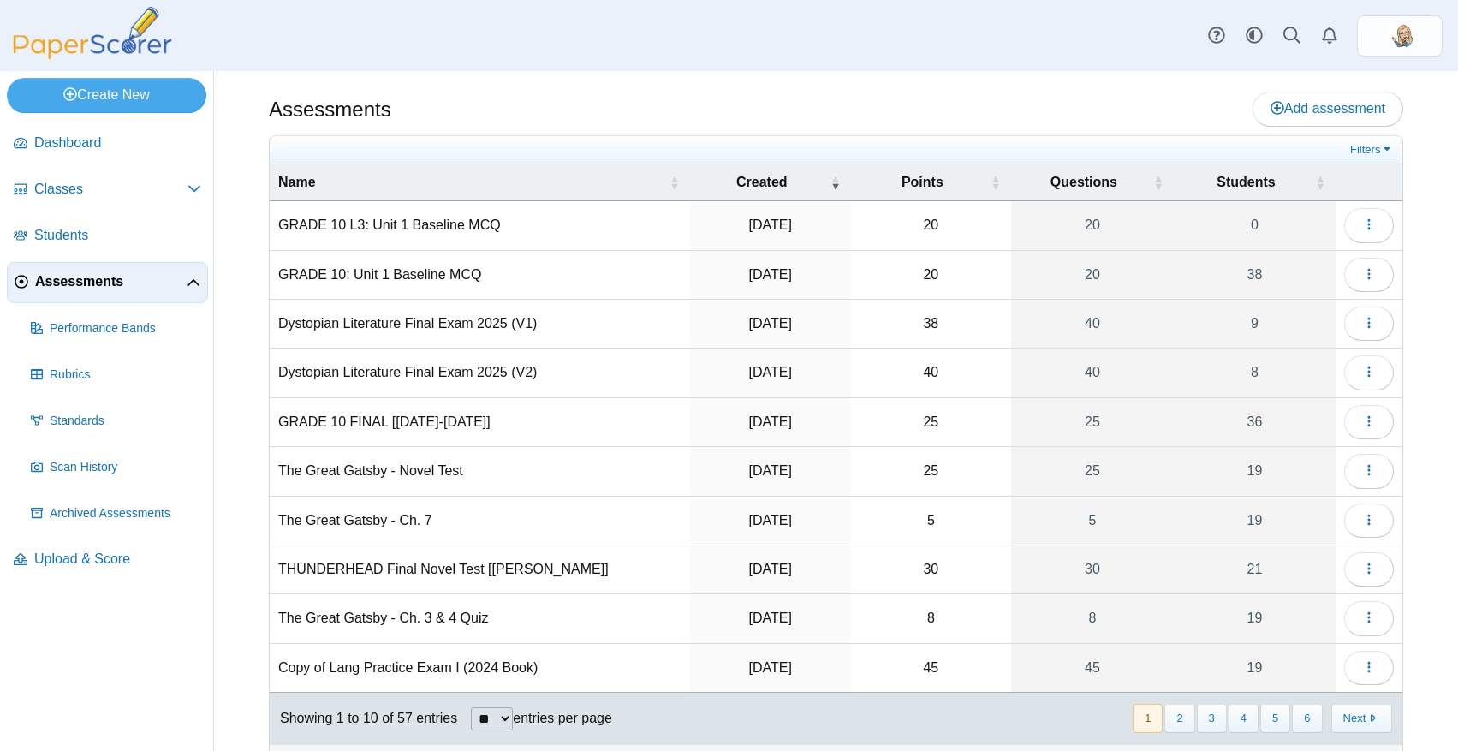
click at [659, 75] on div "Assessments Add assessment 20 0" at bounding box center [836, 411] width 1244 height 680
